Goal: Transaction & Acquisition: Purchase product/service

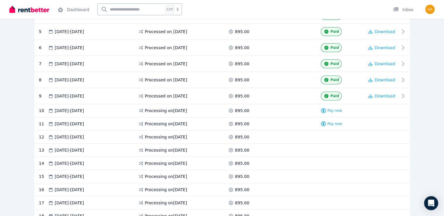
scroll to position [210, 0]
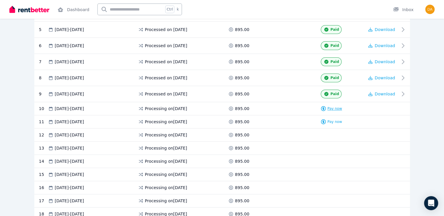
click at [330, 108] on span "Pay now" at bounding box center [334, 108] width 15 height 5
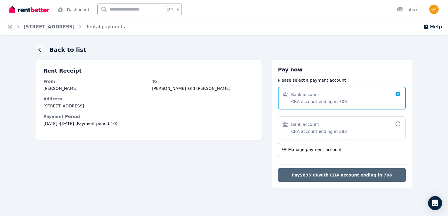
click at [318, 177] on span "Pay $895.00 with CBA account ending in 706" at bounding box center [342, 175] width 101 height 6
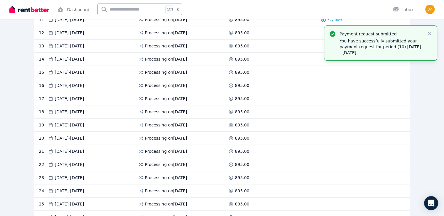
scroll to position [311, 0]
